Goal: Find specific page/section: Find specific page/section

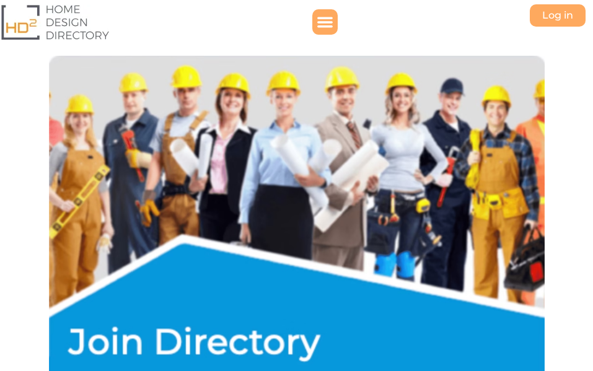
select select "694"
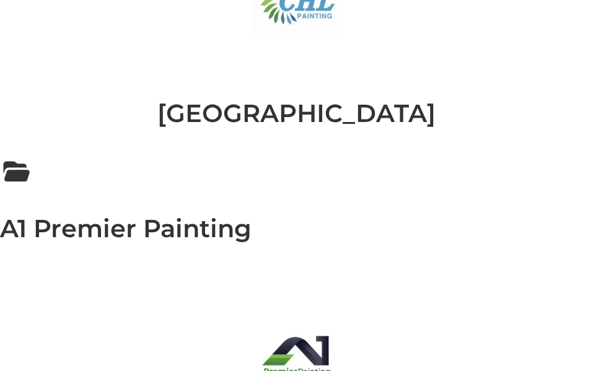
scroll to position [1662, 0]
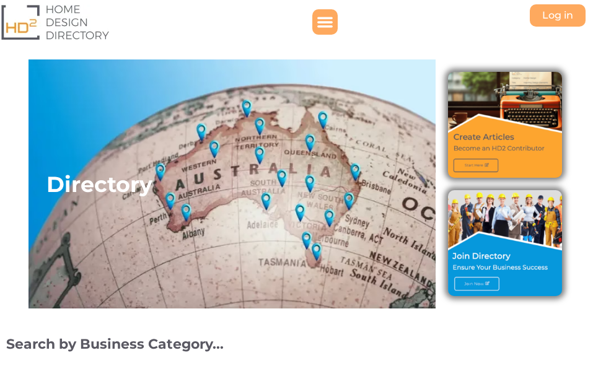
select select "694"
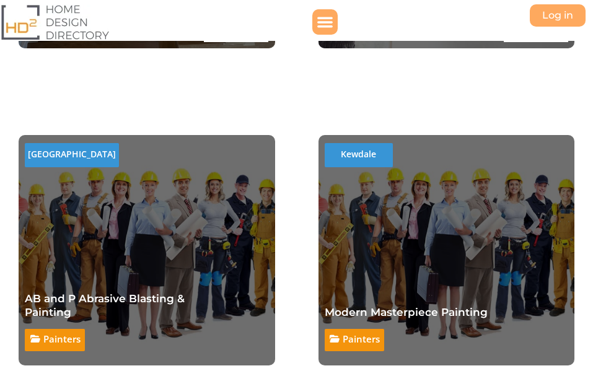
scroll to position [1350, 0]
